Goal: Check status

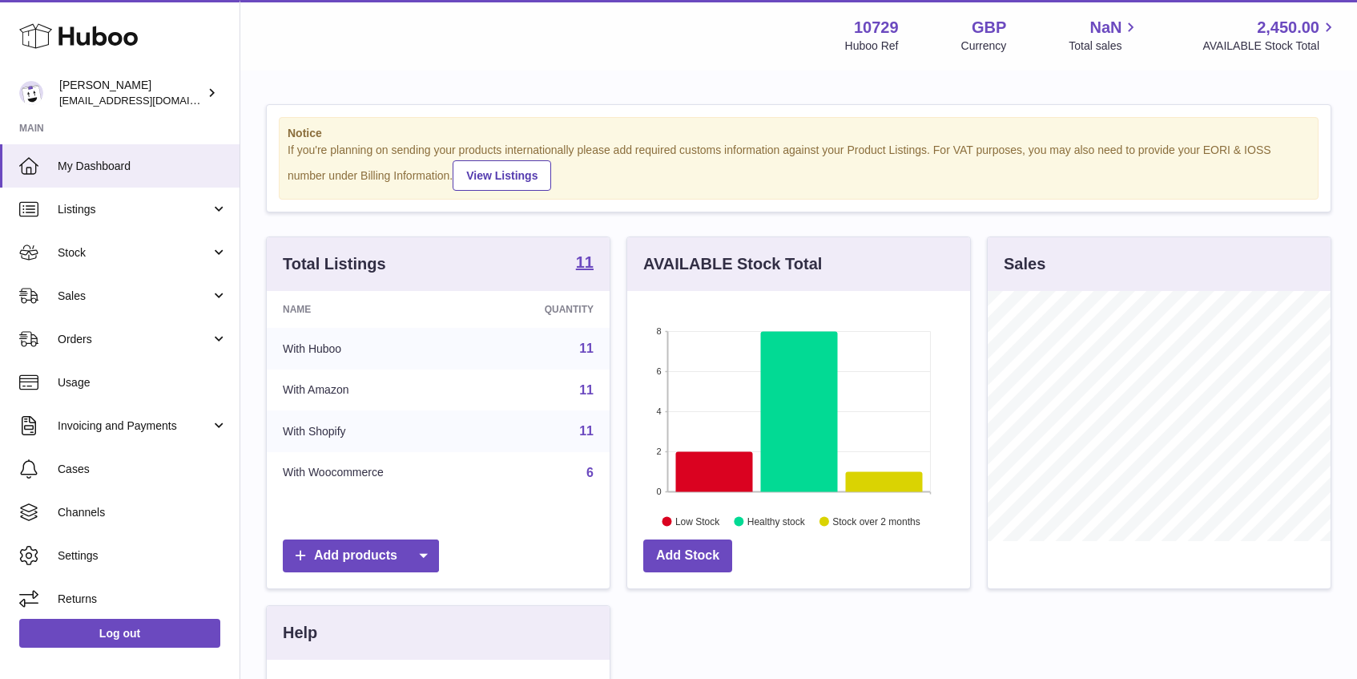
scroll to position [250, 343]
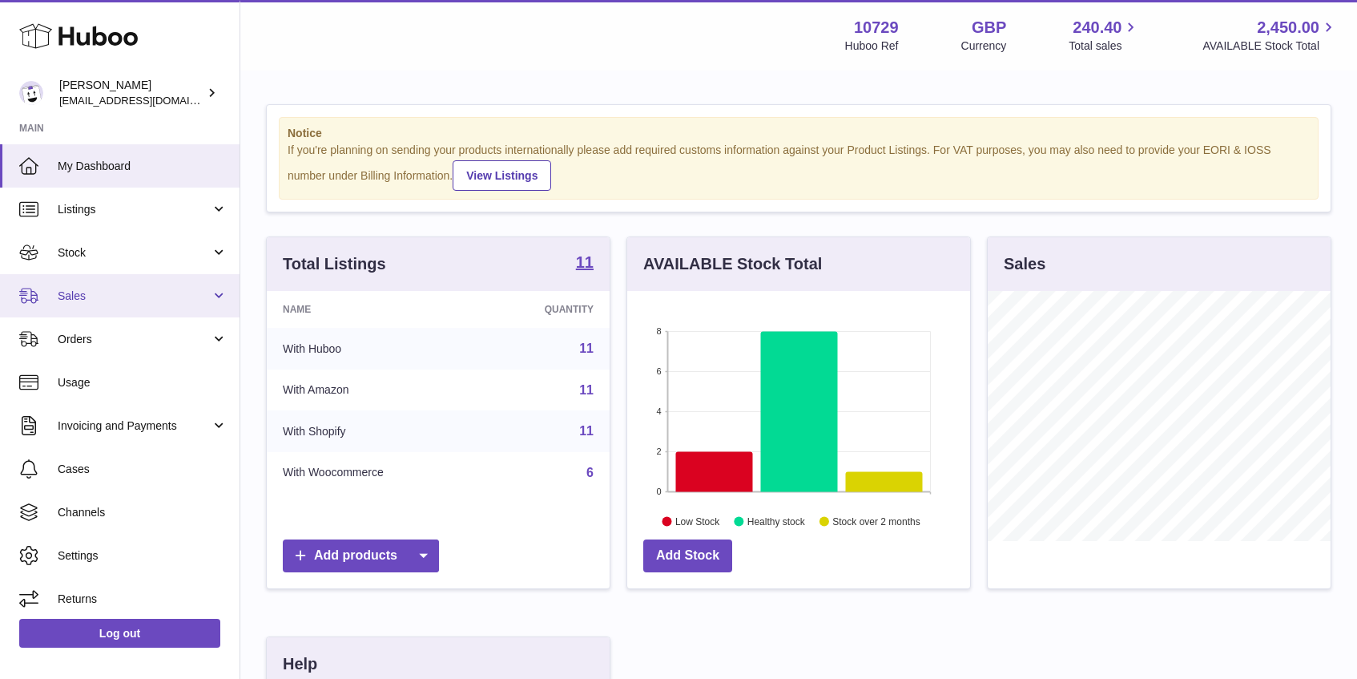
click at [100, 304] on link "Sales" at bounding box center [120, 295] width 240 height 43
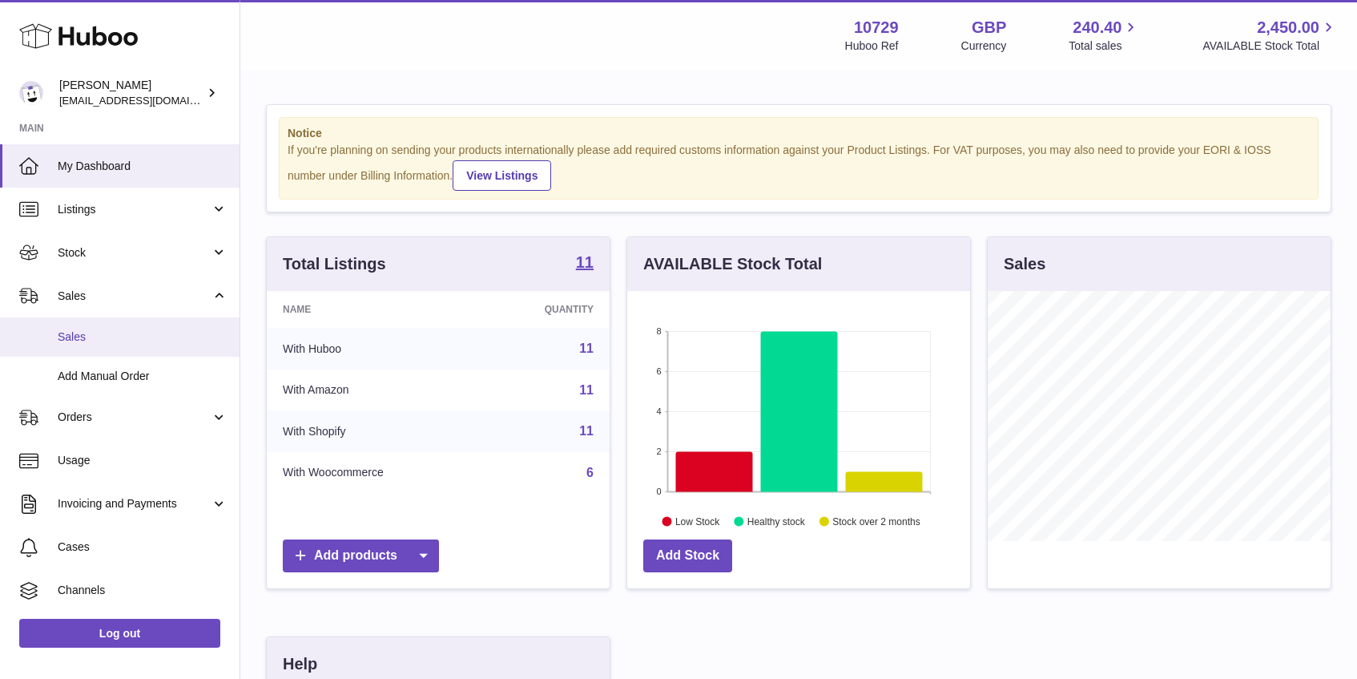
click at [107, 330] on span "Sales" at bounding box center [143, 336] width 170 height 15
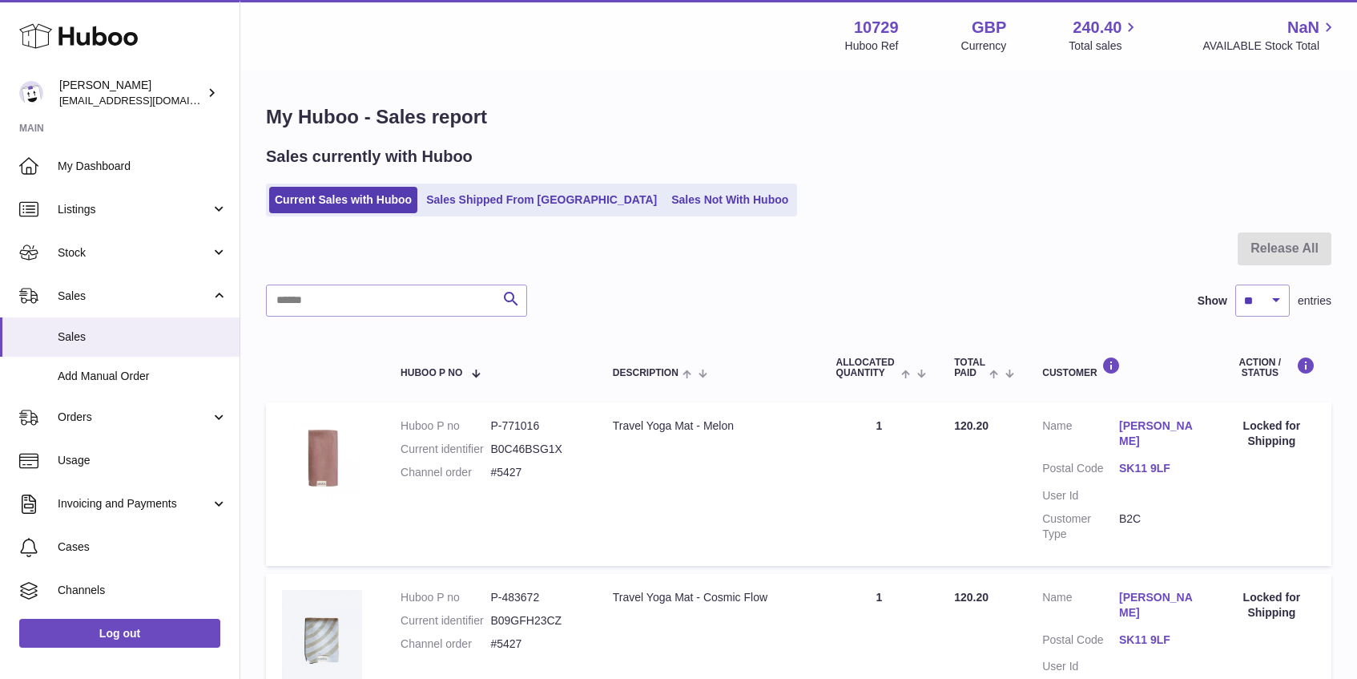
click at [482, 201] on link "Sales Shipped From [GEOGRAPHIC_DATA]" at bounding box center [542, 200] width 242 height 26
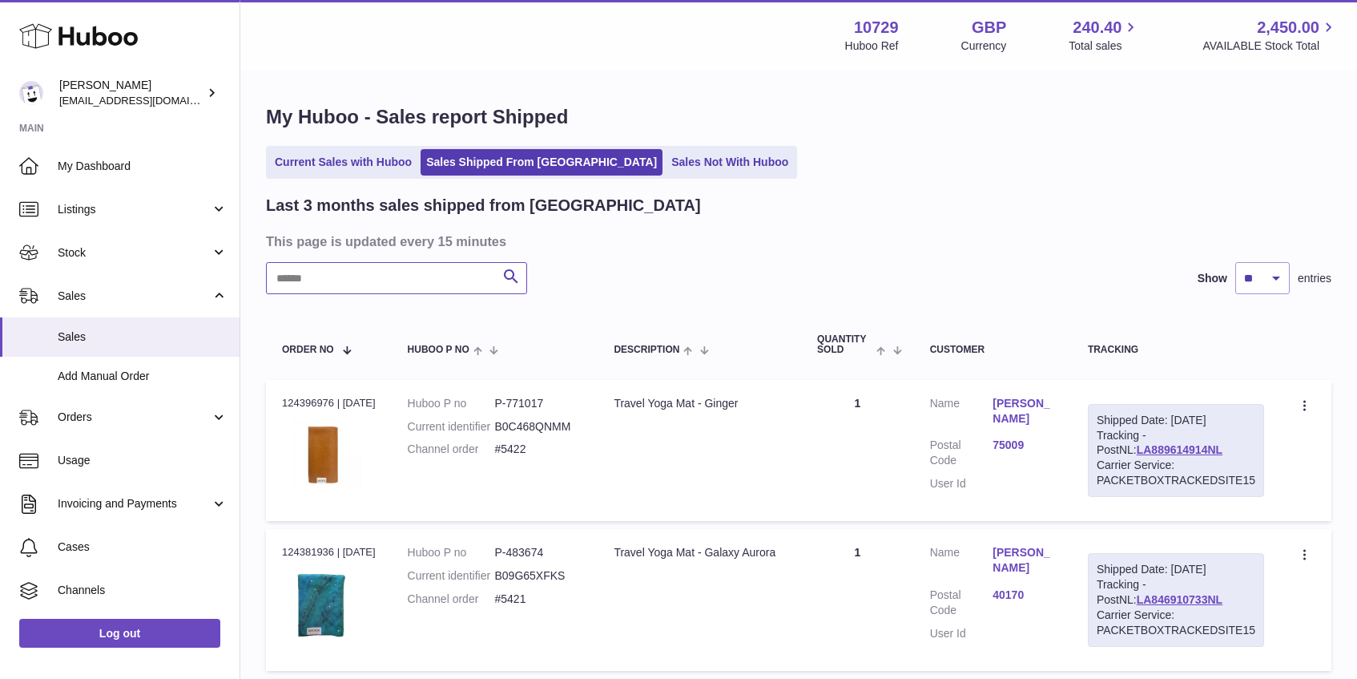
click at [381, 282] on input "text" at bounding box center [396, 278] width 261 height 32
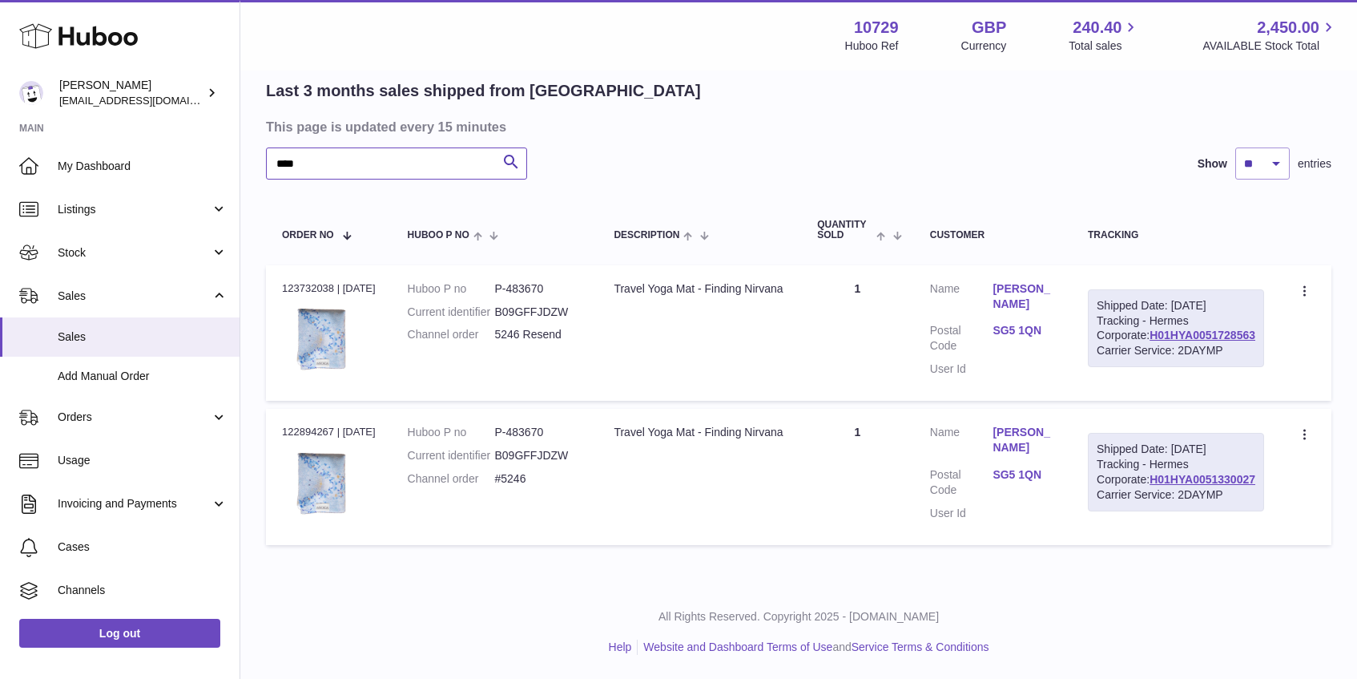
scroll to position [131, 0]
type input "****"
click at [1174, 341] on link "H01HYA0051728563" at bounding box center [1203, 335] width 106 height 13
